Goal: Find contact information: Find contact information

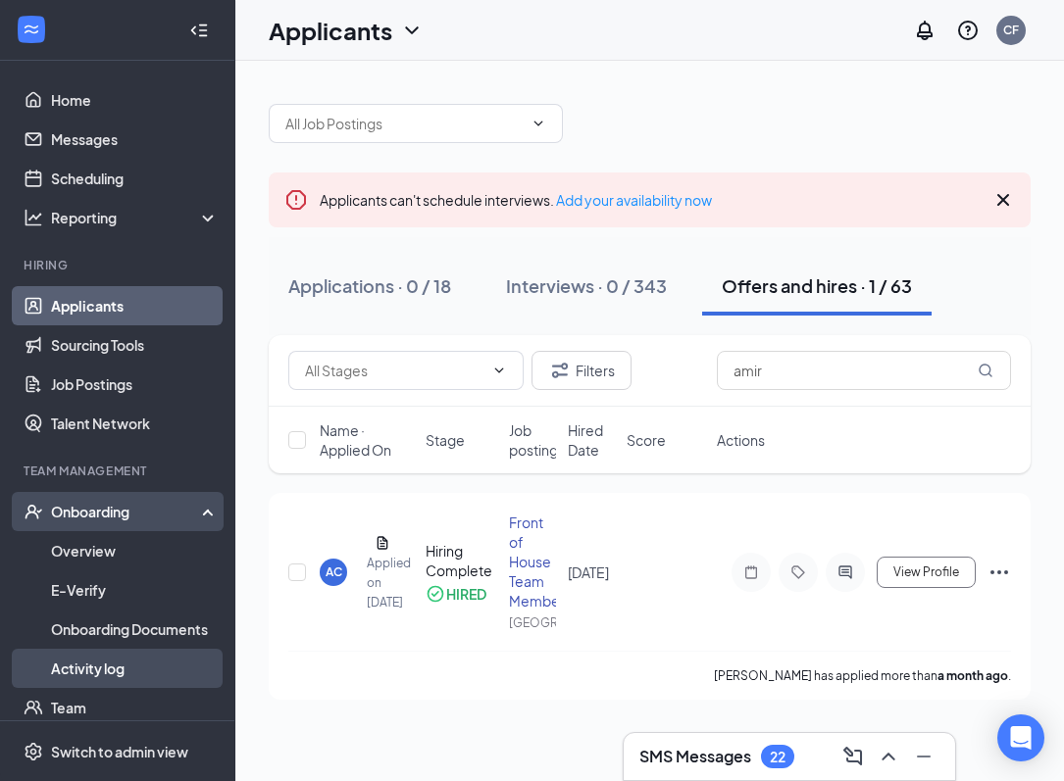
click at [90, 664] on link "Activity log" at bounding box center [135, 668] width 168 height 39
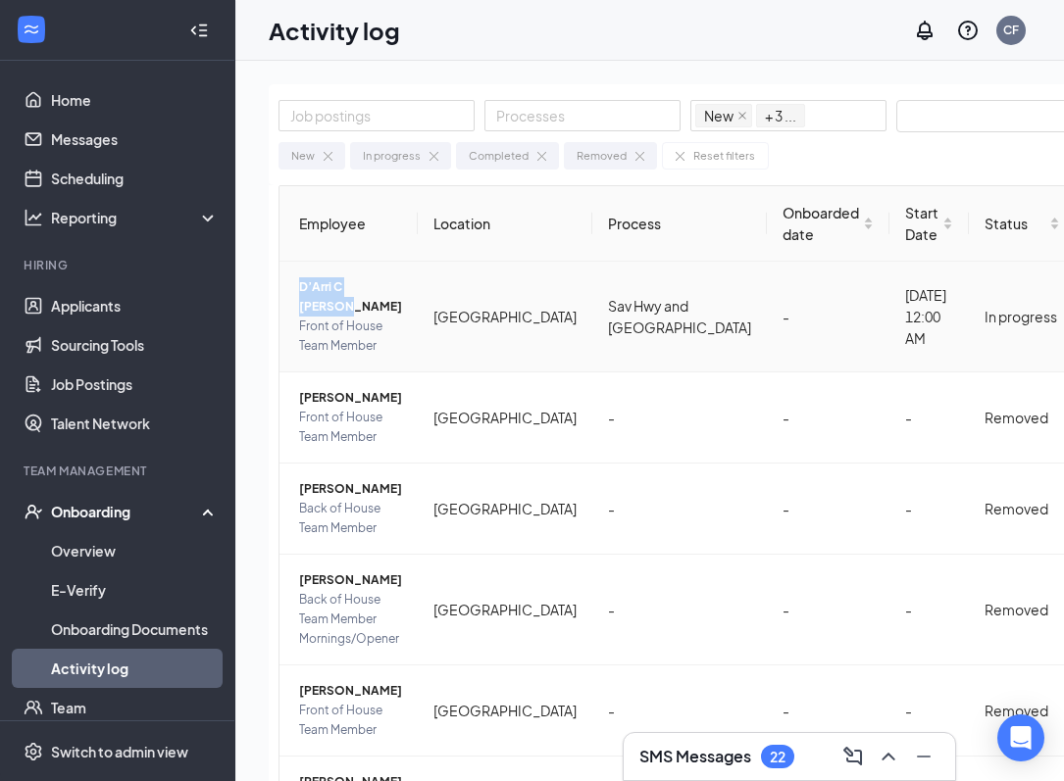
drag, startPoint x: 296, startPoint y: 320, endPoint x: 391, endPoint y: 322, distance: 95.1
click at [391, 322] on td "D’Arri C [PERSON_NAME] Front of House Team Member" at bounding box center [348, 317] width 138 height 111
copy span "D’Arri C [PERSON_NAME]"
click at [348, 317] on span "D’Arri C [PERSON_NAME]" at bounding box center [350, 296] width 103 height 39
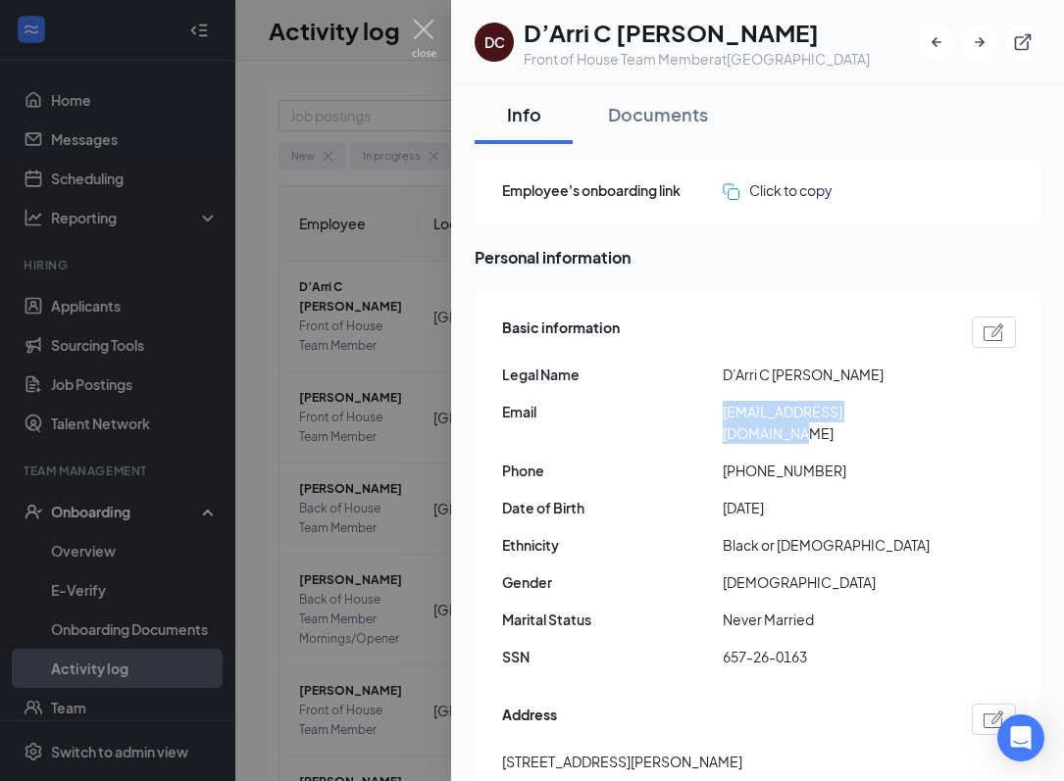
drag, startPoint x: 723, startPoint y: 414, endPoint x: 902, endPoint y: 410, distance: 178.5
click at [902, 410] on span "[EMAIL_ADDRESS][DOMAIN_NAME]" at bounding box center [832, 422] width 221 height 43
copy span "[EMAIL_ADDRESS][DOMAIN_NAME]"
drag, startPoint x: 739, startPoint y: 445, endPoint x: 821, endPoint y: 450, distance: 82.5
click at [821, 460] on span "[PHONE_NUMBER]" at bounding box center [832, 471] width 221 height 22
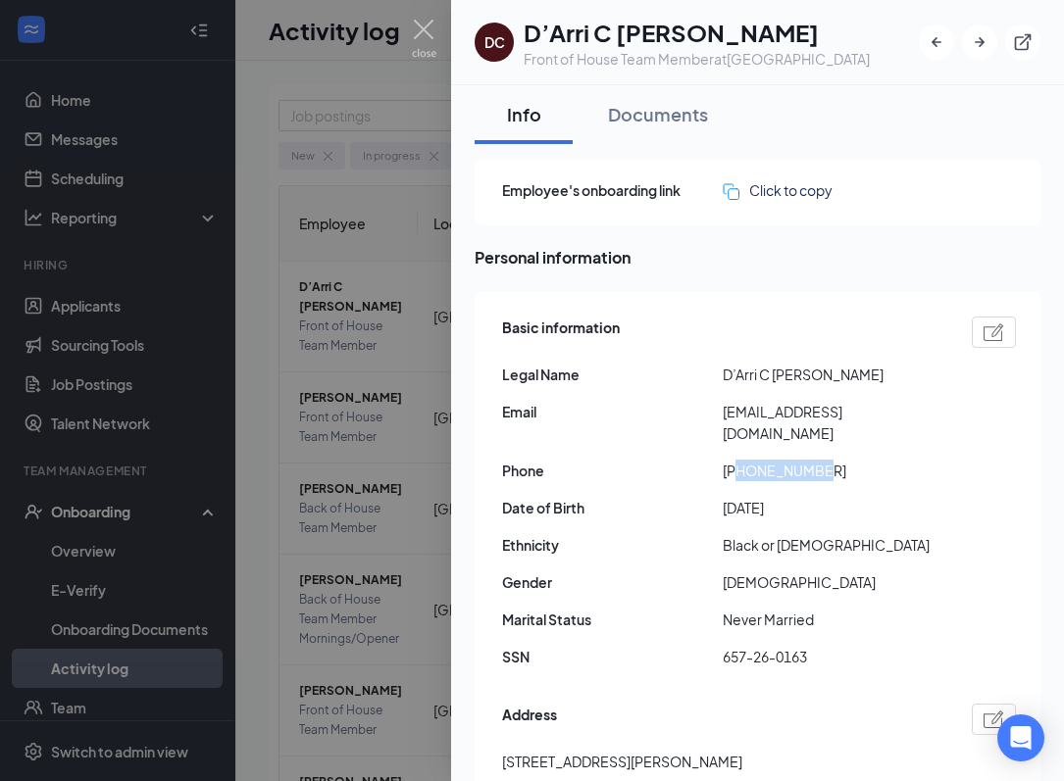
copy span "8434805851"
